Goal: Transaction & Acquisition: Purchase product/service

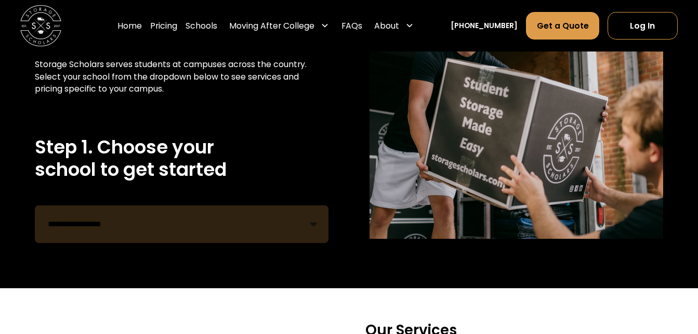
scroll to position [128, 0]
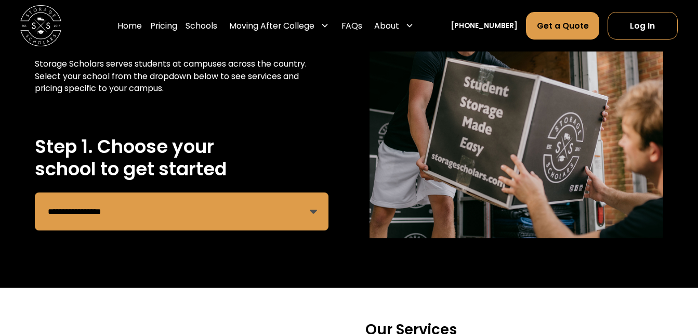
click at [231, 209] on select "**********" at bounding box center [182, 211] width 294 height 38
select select "**********"
click at [35, 193] on select "**********" at bounding box center [182, 211] width 294 height 38
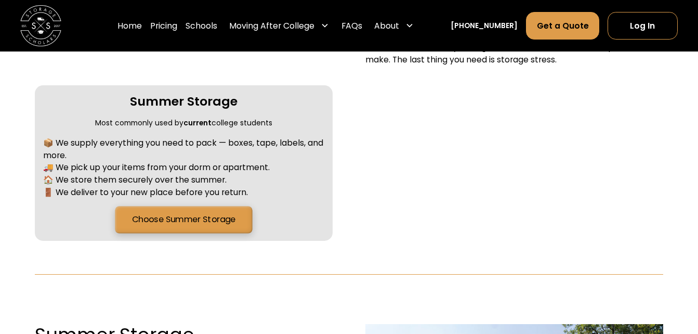
click at [200, 218] on link "Choose Summer Storage" at bounding box center [183, 219] width 137 height 27
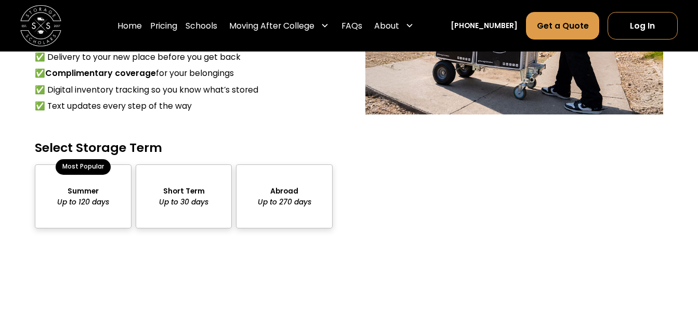
scroll to position [915, 0]
click at [99, 217] on div "package-pricing" at bounding box center [83, 196] width 97 height 64
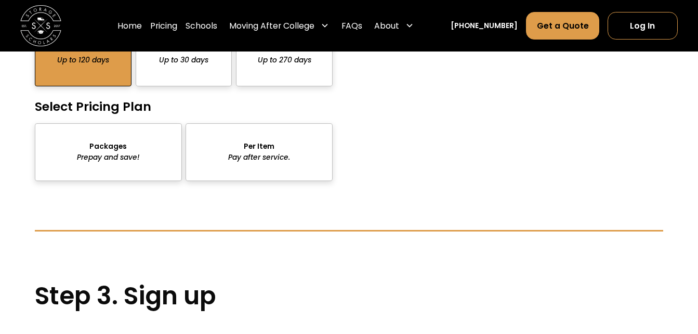
scroll to position [1045, 0]
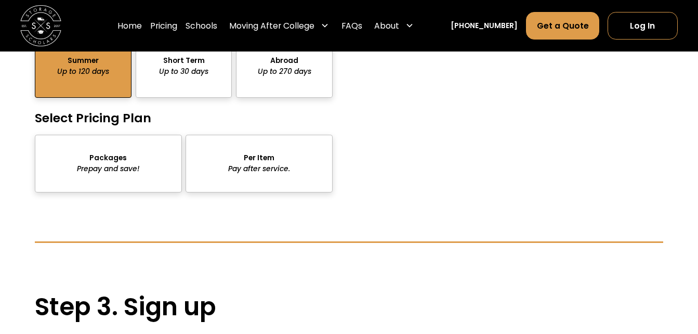
click at [113, 173] on div "package-pricing" at bounding box center [108, 164] width 147 height 58
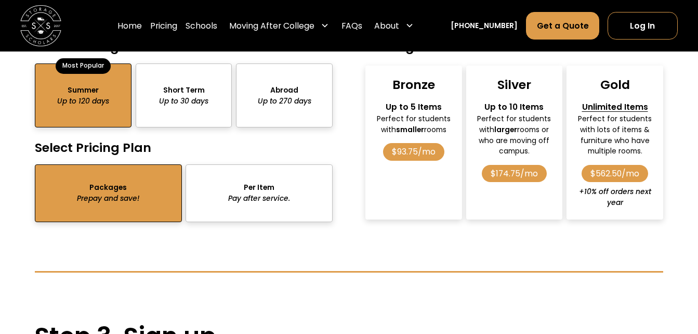
scroll to position [1014, 0]
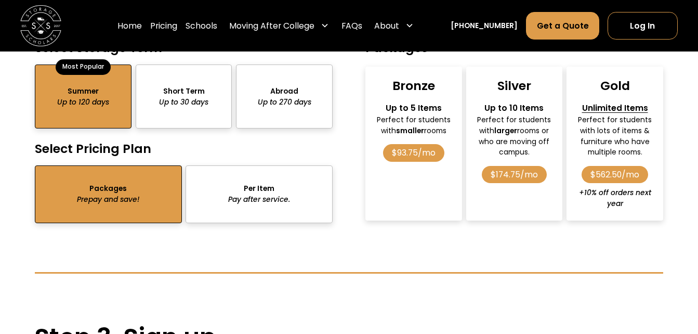
click at [238, 206] on div "package-pricing" at bounding box center [259, 194] width 147 height 58
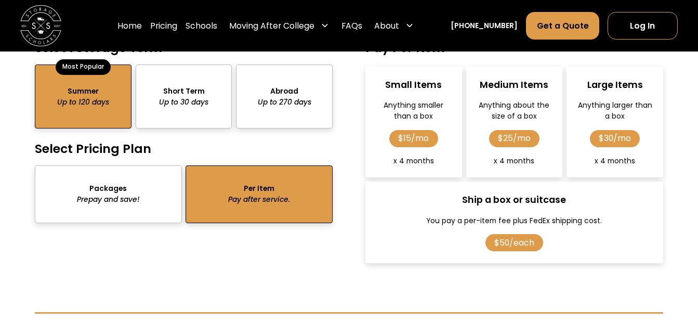
click at [132, 212] on div "package-pricing" at bounding box center [108, 194] width 147 height 58
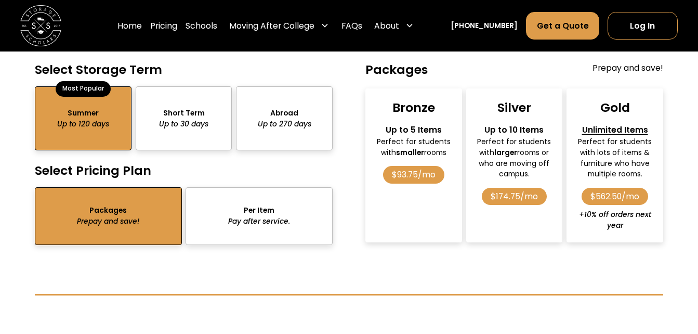
scroll to position [992, 0]
click at [406, 174] on div "$93.75/mo" at bounding box center [414, 174] width 62 height 17
click at [401, 180] on div "$93.75/mo" at bounding box center [414, 174] width 62 height 17
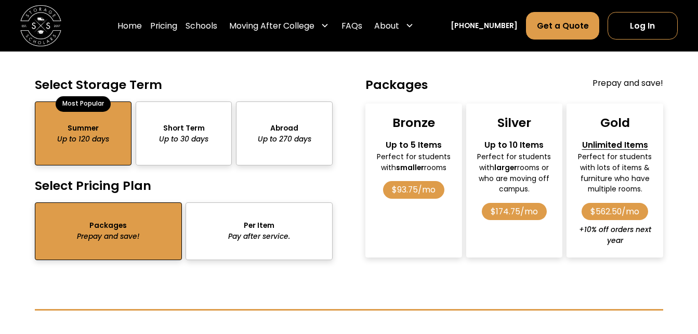
scroll to position [977, 0]
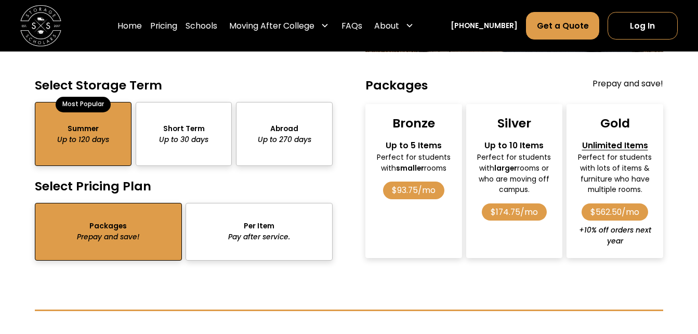
click at [425, 193] on div "$93.75/mo" at bounding box center [414, 189] width 62 height 17
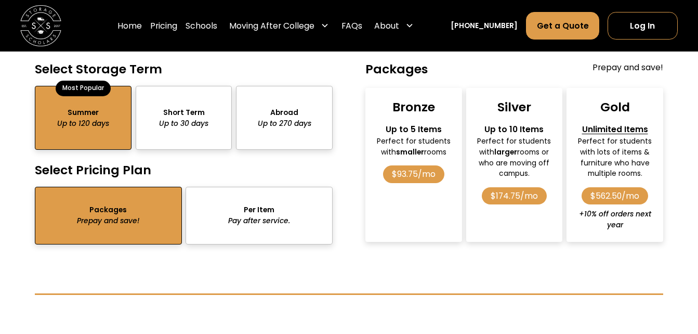
scroll to position [992, 0]
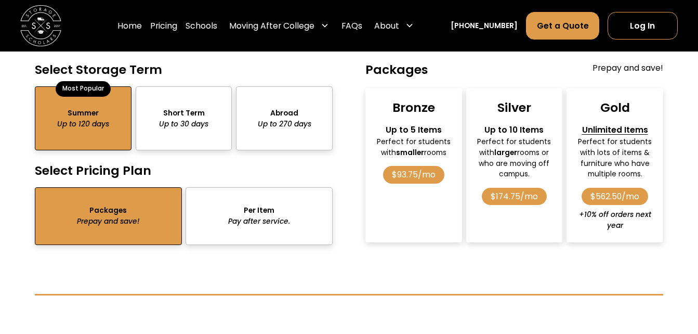
click at [254, 238] on div "package-pricing" at bounding box center [259, 216] width 147 height 58
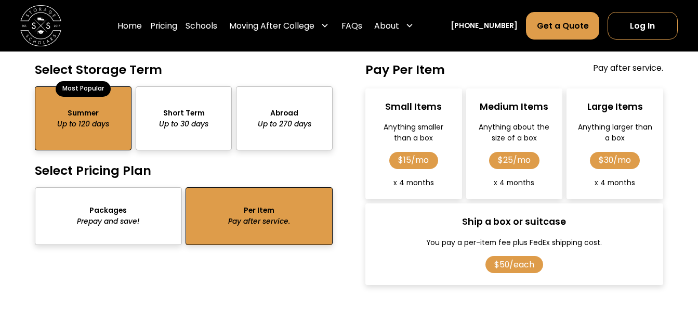
click at [92, 223] on div "package-pricing" at bounding box center [108, 216] width 147 height 58
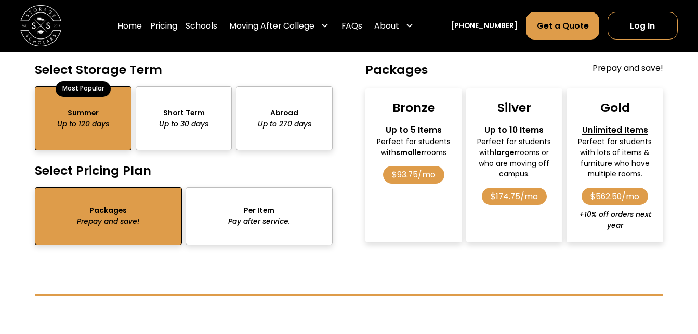
click at [505, 190] on div "$174.75/mo" at bounding box center [515, 196] width 66 height 17
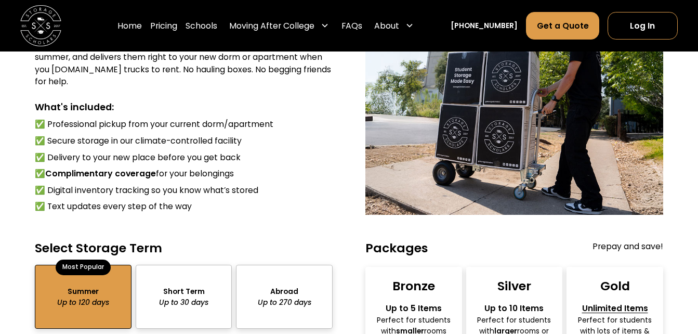
scroll to position [804, 0]
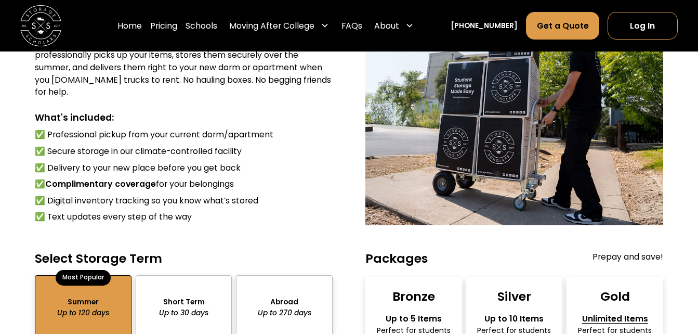
click at [263, 195] on ul "✅ Professional pickup from your current dorm/apartment ✅ Secure storage in our …" at bounding box center [184, 176] width 298 height 96
